Goal: Task Accomplishment & Management: Use online tool/utility

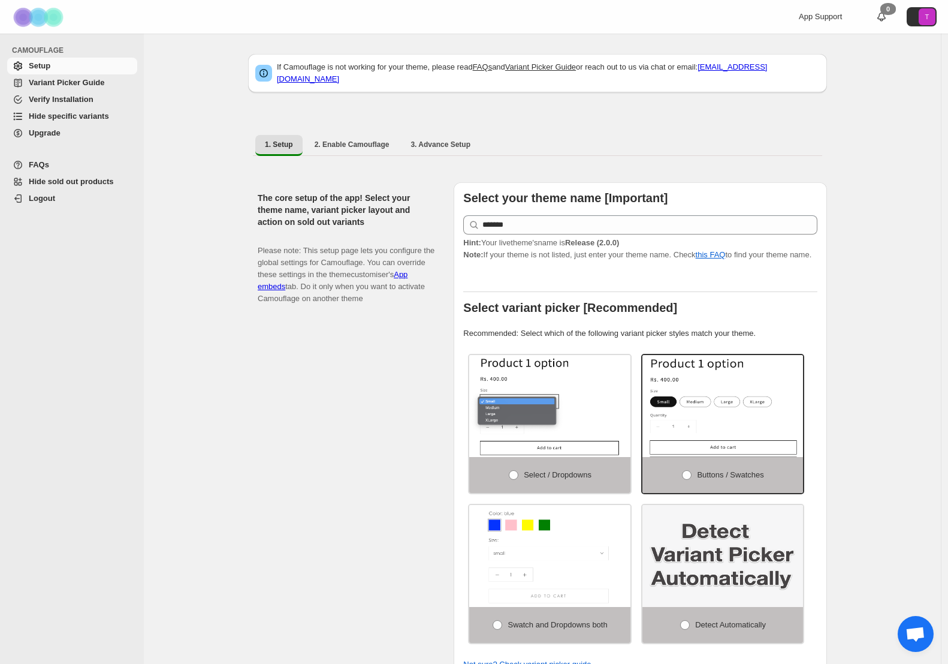
drag, startPoint x: 63, startPoint y: 116, endPoint x: 76, endPoint y: 117, distance: 13.2
click at [63, 116] on span "Hide specific variants" at bounding box center [69, 115] width 80 height 9
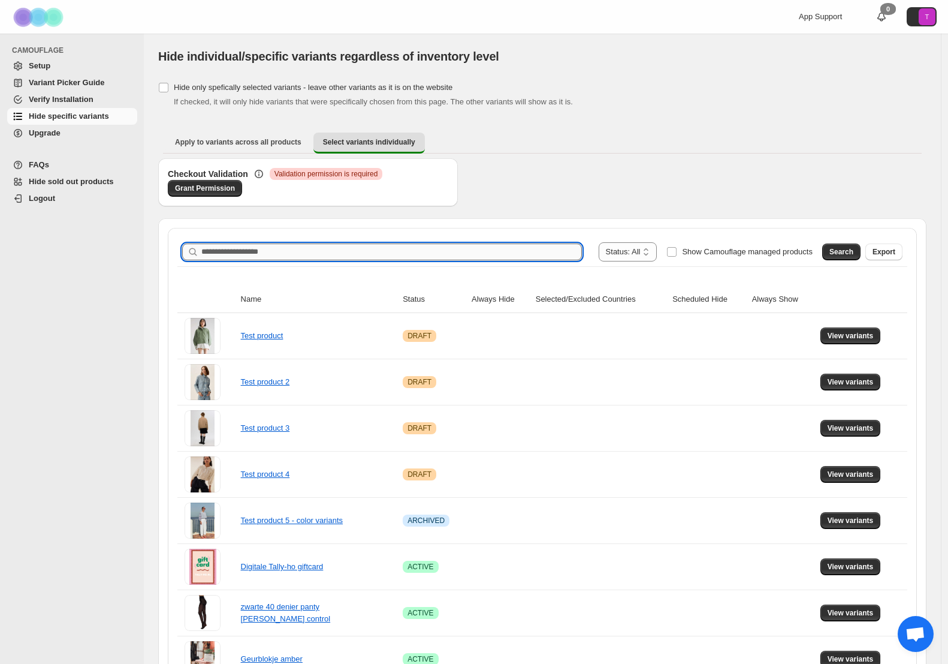
click at [285, 254] on input "Search product name" at bounding box center [391, 251] width 381 height 17
type input "******"
click at [848, 254] on span "Search" at bounding box center [842, 252] width 24 height 10
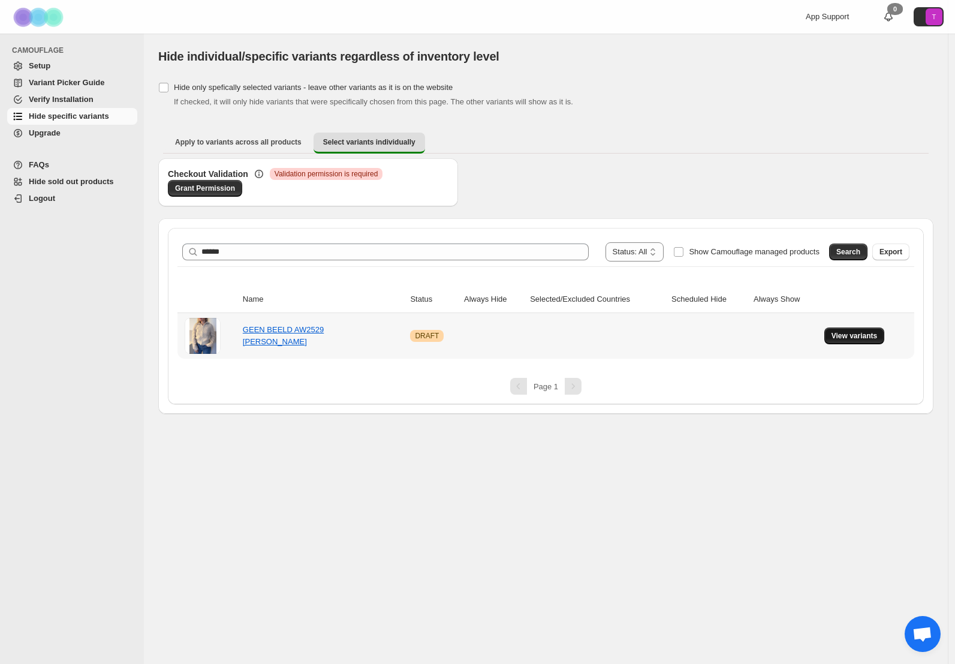
drag, startPoint x: 855, startPoint y: 337, endPoint x: 848, endPoint y: 338, distance: 6.7
click at [855, 337] on span "View variants" at bounding box center [854, 336] width 46 height 10
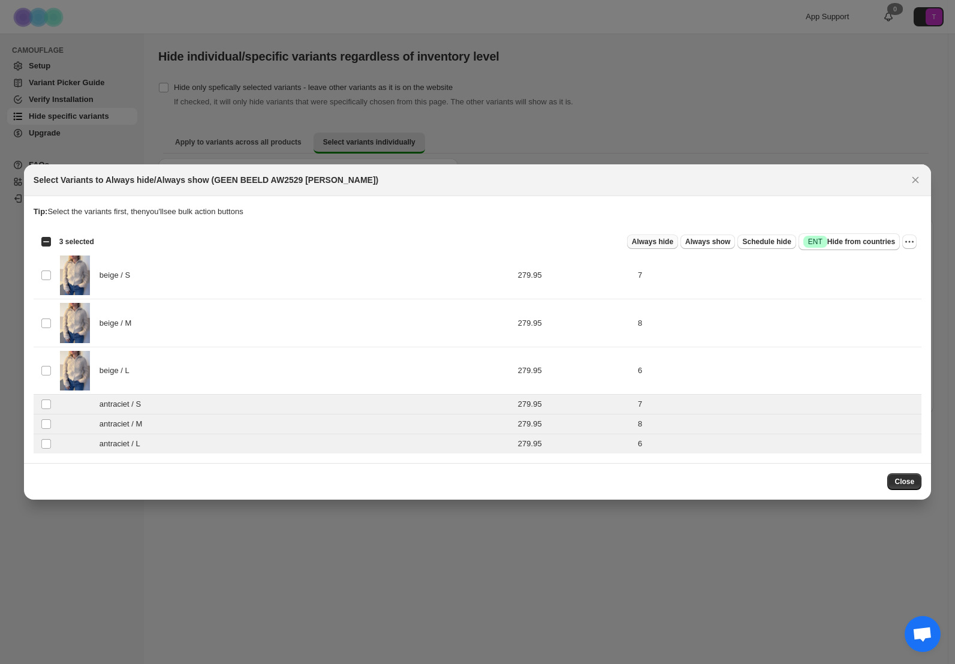
click at [640, 240] on span "Always hide" at bounding box center [652, 242] width 41 height 10
